Goal: Task Accomplishment & Management: Manage account settings

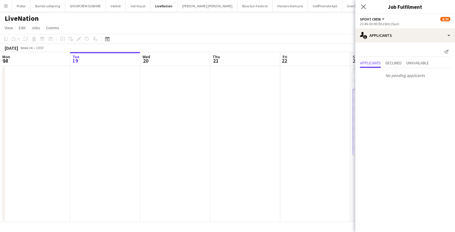
scroll to position [0, 201]
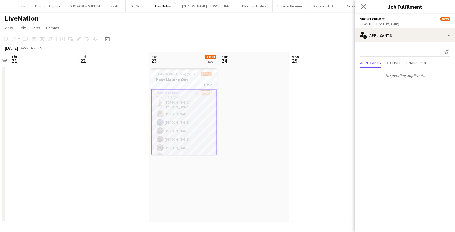
drag, startPoint x: 0, startPoint y: 0, endPoint x: 188, endPoint y: 111, distance: 218.4
click at [188, 111] on app-card-role "Spoht Crew 1A 13/20 21:45-03:00 (5h15m) Marcis Aivars Lagzdins Lukas Wiemert Io…" at bounding box center [184, 181] width 66 height 184
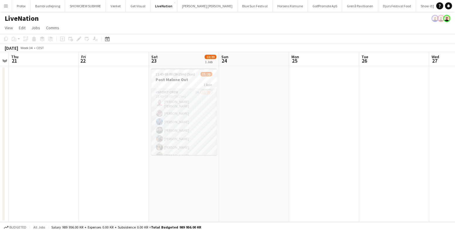
click at [159, 118] on app-user-avatar at bounding box center [159, 121] width 7 height 7
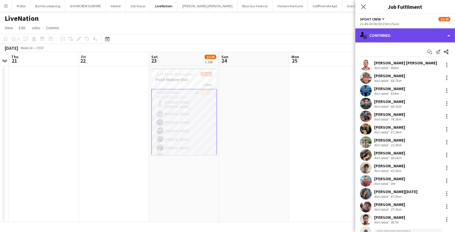
click at [391, 29] on div "single-neutral-actions-check-2 Confirmed" at bounding box center [405, 35] width 100 height 14
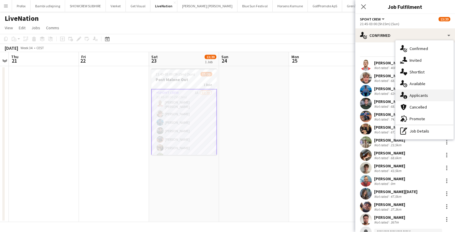
click at [423, 91] on div "single-neutral-actions-information Applicants" at bounding box center [424, 96] width 58 height 12
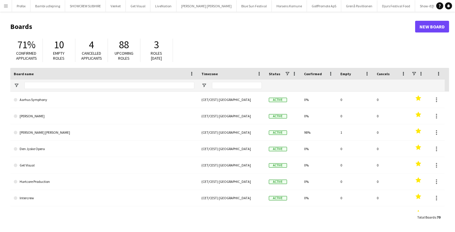
click at [6, 5] on app-icon "Menu" at bounding box center [6, 6] width 5 height 5
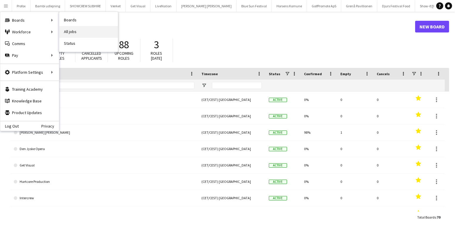
click at [72, 30] on link "All jobs" at bounding box center [88, 32] width 59 height 12
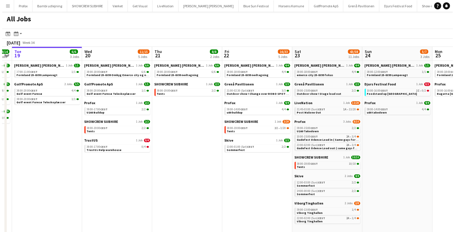
scroll to position [0, 150]
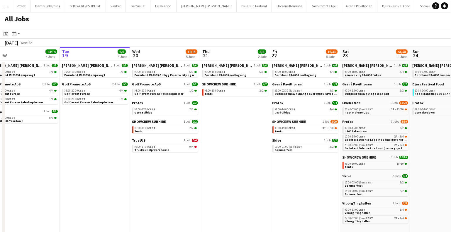
drag, startPoint x: 268, startPoint y: 158, endPoint x: 117, endPoint y: 131, distance: 153.1
click at [117, 131] on app-calendar-viewport "Sat 16 16/16 5 Jobs Sun 17 12/13 4 Jobs Mon 18 14/14 4 Jobs Tue 19 6/6 3 Jobs W…" at bounding box center [225, 142] width 451 height 190
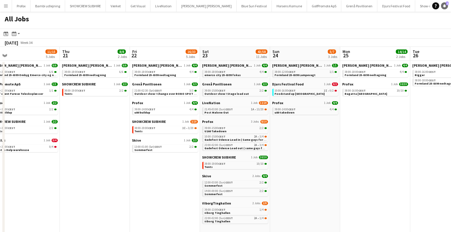
click at [444, 7] on icon "Notifications" at bounding box center [444, 6] width 4 height 4
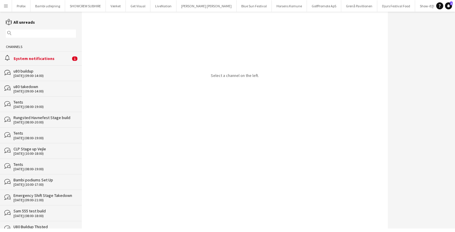
click at [33, 54] on div "alarm System notifications 1" at bounding box center [41, 58] width 82 height 13
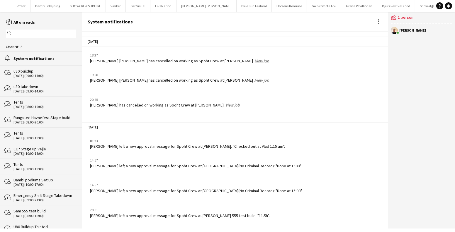
scroll to position [706, 0]
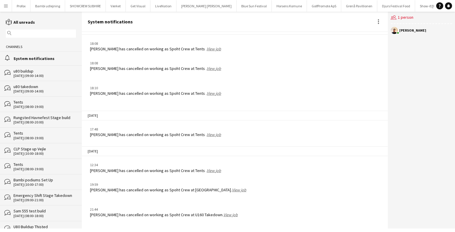
click at [238, 212] on link "View job" at bounding box center [230, 214] width 14 height 5
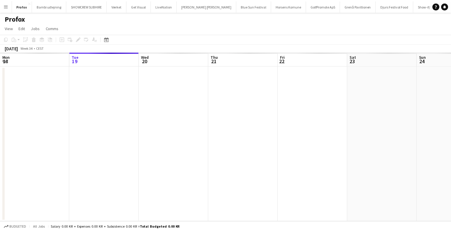
scroll to position [0, 201]
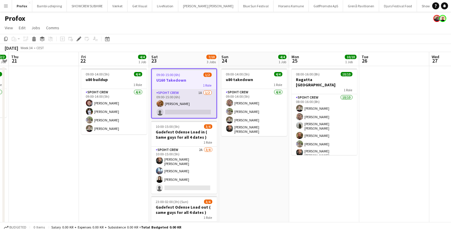
click at [176, 98] on app-card-role "Spoht Crew 1A 1/2 09:00-15:00 (6h) Konstantin Kajsza single-neutral-actions" at bounding box center [184, 104] width 64 height 28
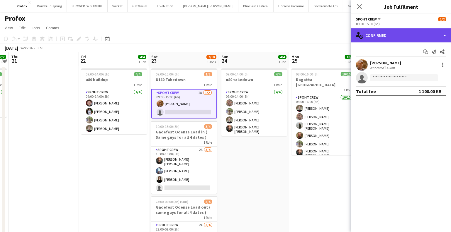
click at [392, 32] on div "single-neutral-actions-check-2 Confirmed" at bounding box center [401, 35] width 100 height 14
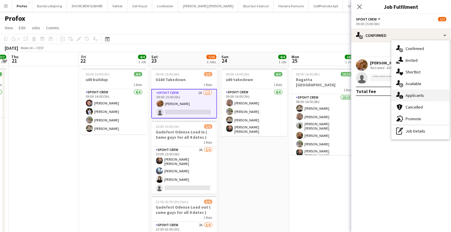
click at [419, 95] on div "single-neutral-actions-information Applicants" at bounding box center [420, 96] width 58 height 12
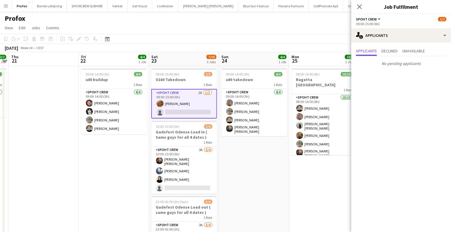
click at [244, 221] on app-date-cell "09:00-14:00 (5h) 4/4 u80 takedown 1 Role Spoht Crew 4/4 09:00-14:00 (5h) Tomas …" at bounding box center [254, 172] width 70 height 212
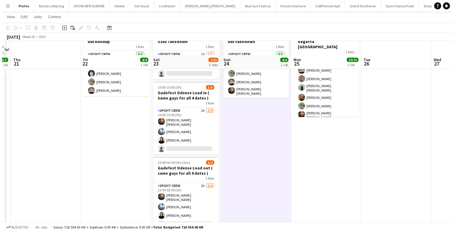
scroll to position [0, 0]
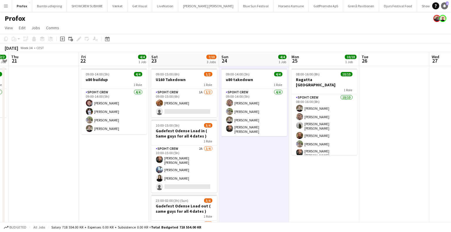
click at [442, 6] on icon "Notifications" at bounding box center [444, 6] width 4 height 4
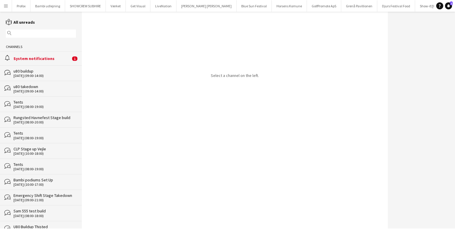
click at [33, 57] on div "System notifications" at bounding box center [41, 58] width 57 height 5
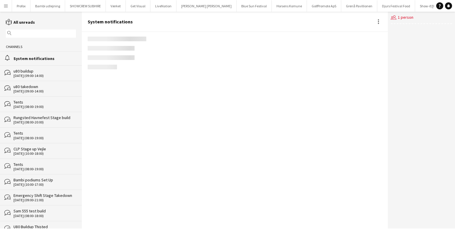
scroll to position [706, 0]
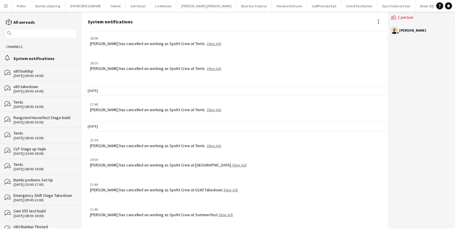
click at [224, 215] on link "View job" at bounding box center [225, 214] width 14 height 5
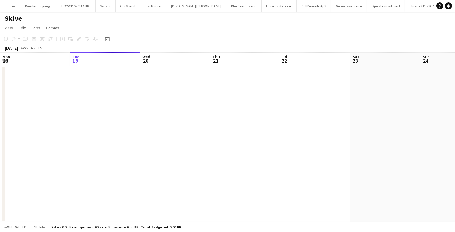
scroll to position [0, 201]
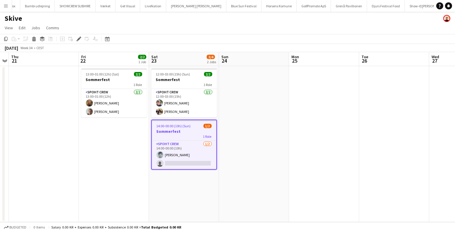
click at [0, 6] on button "Menu" at bounding box center [6, 6] width 12 height 12
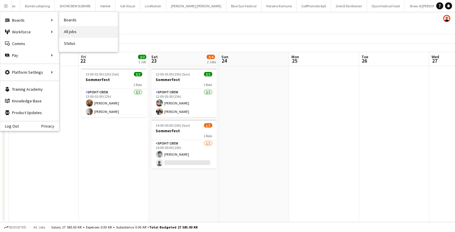
click at [72, 30] on link "All jobs" at bounding box center [88, 32] width 59 height 12
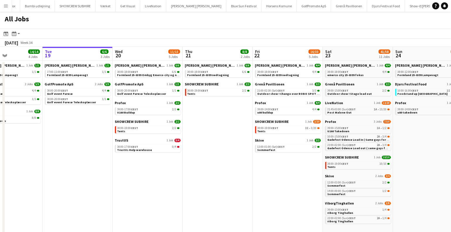
scroll to position [0, 256]
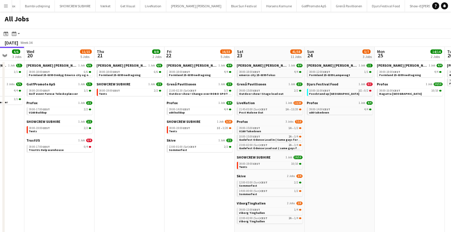
drag, startPoint x: 426, startPoint y: 171, endPoint x: 240, endPoint y: 168, distance: 186.4
click at [240, 168] on app-calendar-viewport "Sat 16 16/16 5 Jobs Sun 17 12/13 4 Jobs Mon 18 14/14 4 Jobs Tue 19 6/6 3 Jobs W…" at bounding box center [225, 142] width 451 height 190
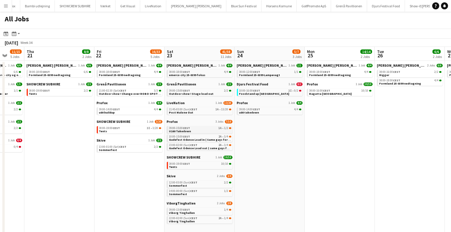
click at [193, 131] on link "09:00-15:00 CEST 1A • 1/2 U160 Takedown" at bounding box center [200, 129] width 62 height 7
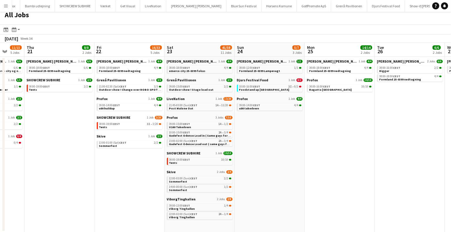
scroll to position [4, 0]
click at [203, 207] on div "09:00-13:00 CEST 1/4" at bounding box center [200, 205] width 62 height 3
click at [445, 5] on icon "Notifications" at bounding box center [444, 6] width 4 height 4
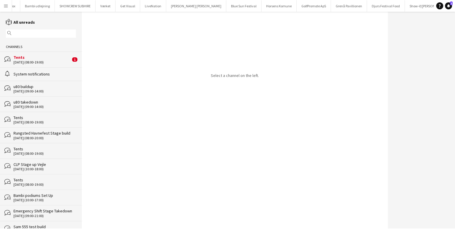
click at [29, 63] on div "20-08-2025 (08:00-19:00)" at bounding box center [41, 62] width 57 height 4
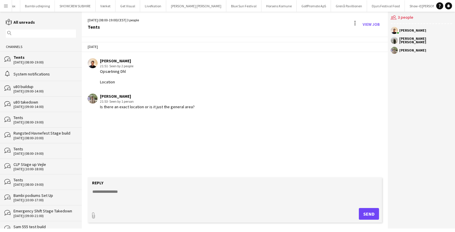
click at [168, 195] on textarea at bounding box center [236, 196] width 288 height 15
type textarea "**********"
click at [373, 209] on button "Send" at bounding box center [369, 214] width 20 height 12
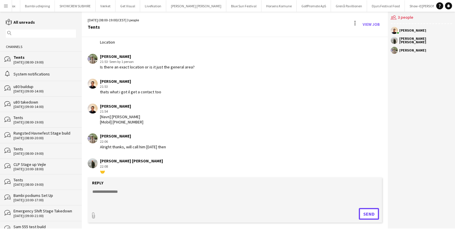
scroll to position [44, 0]
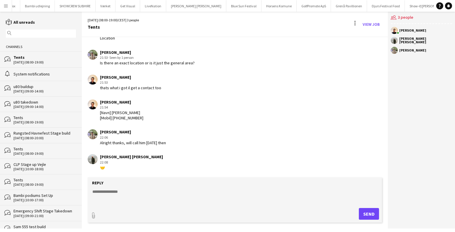
click at [2, 6] on button "Menu" at bounding box center [6, 6] width 12 height 12
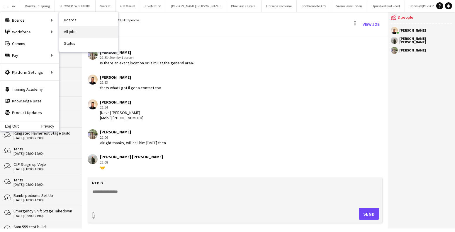
click at [77, 26] on link "All jobs" at bounding box center [88, 32] width 59 height 12
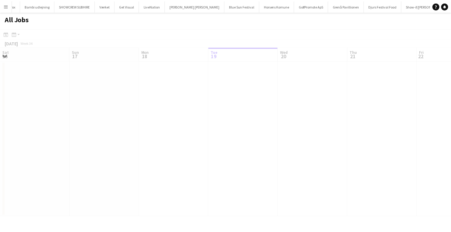
scroll to position [0, 140]
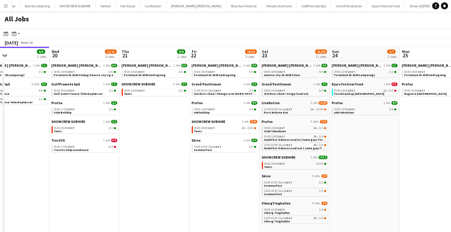
drag, startPoint x: 198, startPoint y: 160, endPoint x: 140, endPoint y: 155, distance: 57.9
click at [141, 155] on app-calendar-viewport "Sat 16 16/16 5 Jobs Sun 17 12/13 4 Jobs Mon 18 14/14 4 Jobs Tue 19 6/6 3 Jobs W…" at bounding box center [225, 142] width 451 height 190
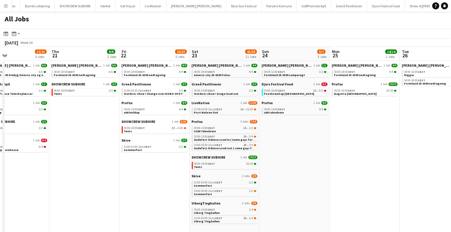
scroll to position [0, 235]
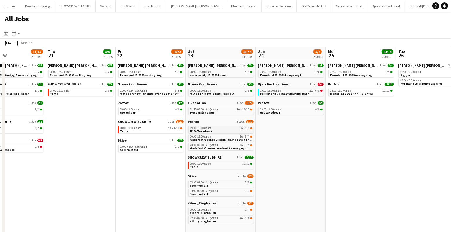
click at [236, 129] on div "09:00-15:00 CEST 1A • 1/2" at bounding box center [221, 128] width 62 height 3
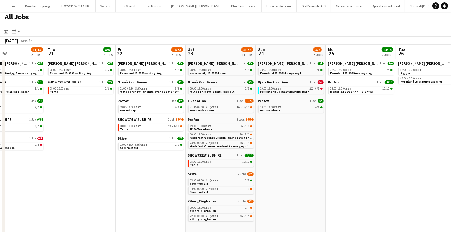
scroll to position [4, 0]
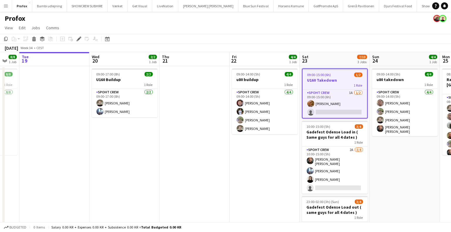
drag, startPoint x: 345, startPoint y: 176, endPoint x: 357, endPoint y: 178, distance: 11.9
click at [357, 178] on app-calendar-viewport "Sun 17 5/6 1 Job Mon 18 8/8 1 Job Tue 19 Wed 20 2/2 1 Job Thu 21 Fri 22 4/4 1 J…" at bounding box center [225, 165] width 451 height 226
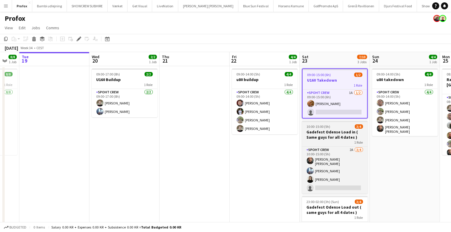
scroll to position [0, 166]
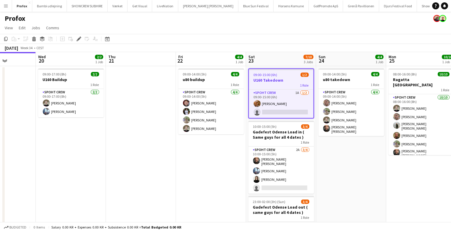
drag, startPoint x: 124, startPoint y: 154, endPoint x: 85, endPoint y: 150, distance: 39.5
click at [85, 150] on app-calendar-viewport "Sat 16 8/8 2 Jobs Sun 17 5/6 1 Job Mon 18 8/8 1 Job Tue 19 Wed 20 2/2 1 Job Thu…" at bounding box center [225, 165] width 451 height 226
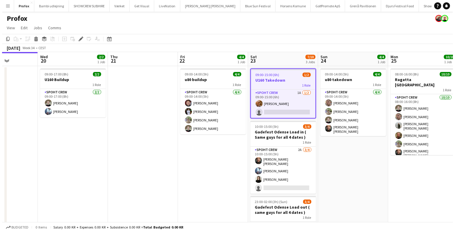
scroll to position [0, 266]
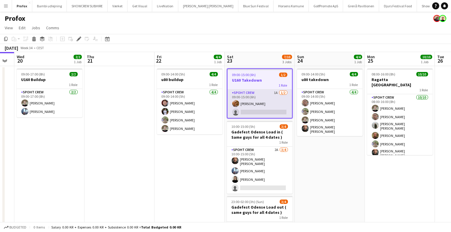
click at [254, 105] on app-card-role "Spoht Crew 1A 1/2 09:00-15:00 (6h) Konstantin Kajsza single-neutral-actions" at bounding box center [259, 104] width 64 height 28
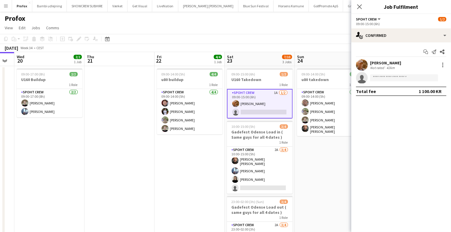
click at [4, 9] on button "Menu" at bounding box center [6, 6] width 12 height 12
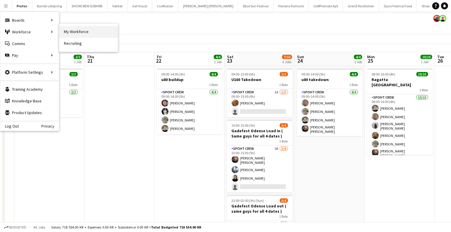
click at [80, 31] on link "My Workforce" at bounding box center [88, 32] width 59 height 12
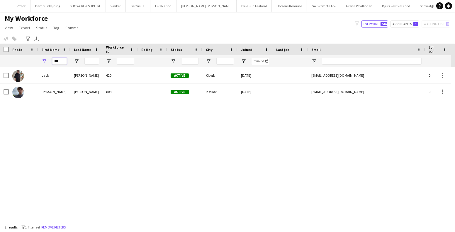
drag, startPoint x: 61, startPoint y: 61, endPoint x: 44, endPoint y: 61, distance: 16.7
click at [45, 61] on div "***" at bounding box center [54, 61] width 32 height 12
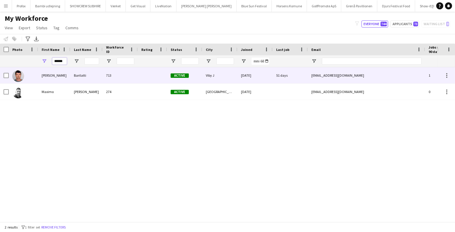
type input "******"
click at [95, 76] on div "Barilatti" at bounding box center [86, 75] width 32 height 16
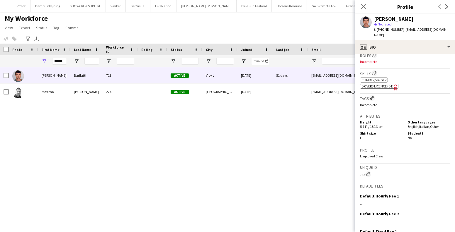
scroll to position [243, 0]
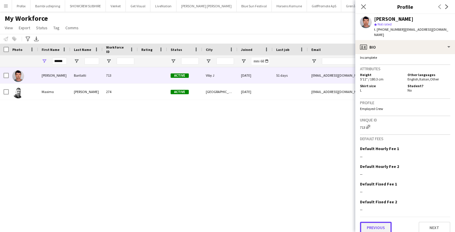
click at [376, 222] on button "Previous" at bounding box center [376, 228] width 32 height 12
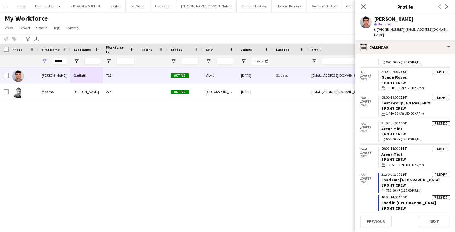
scroll to position [78, 0]
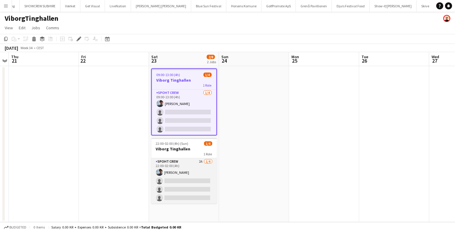
click at [203, 178] on app-card-role "Spoht Crew 2A 1/4 22:00-02:00 (4h) Jacob Christensen single-neutral-actions sin…" at bounding box center [184, 181] width 66 height 45
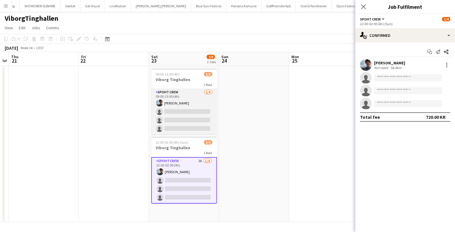
click at [202, 100] on app-card-role "Spoht Crew 1/4 09:00-13:00 (4h) Jacob Christensen single-neutral-actions single…" at bounding box center [184, 111] width 66 height 45
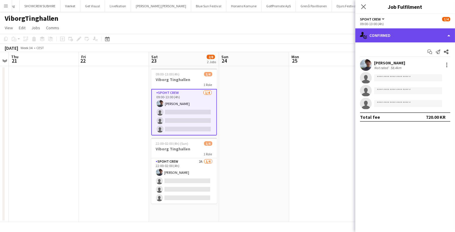
click at [401, 33] on div "single-neutral-actions-check-2 Confirmed" at bounding box center [405, 35] width 100 height 14
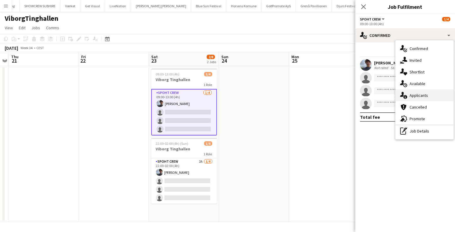
click at [418, 94] on div "single-neutral-actions-information Applicants" at bounding box center [424, 96] width 58 height 12
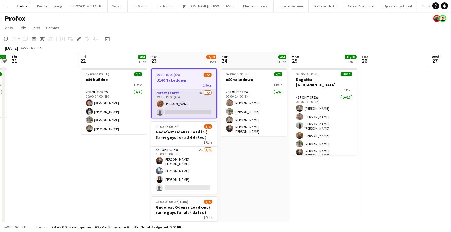
click at [198, 106] on app-card-role "Spoht Crew 1A [DATE] 09:00-15:00 (6h) [PERSON_NAME] single-neutral-actions" at bounding box center [184, 104] width 64 height 28
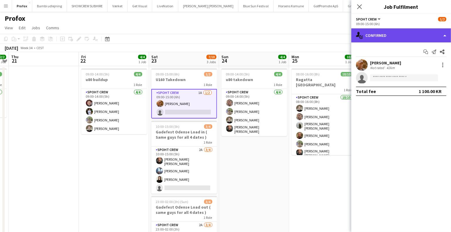
click at [401, 36] on div "single-neutral-actions-check-2 Confirmed" at bounding box center [401, 35] width 100 height 14
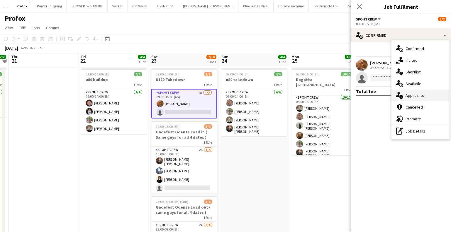
click at [412, 90] on div "single-neutral-actions-information Applicants" at bounding box center [420, 96] width 58 height 12
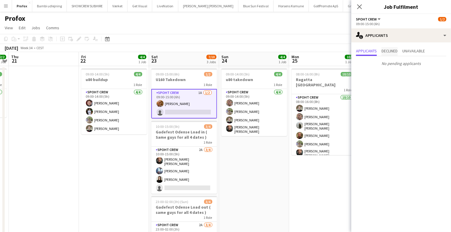
click at [391, 47] on span "Declined" at bounding box center [389, 51] width 16 height 9
click at [412, 49] on span "Unavailable" at bounding box center [413, 51] width 23 height 4
